Goal: Register for event/course: Register for event/course

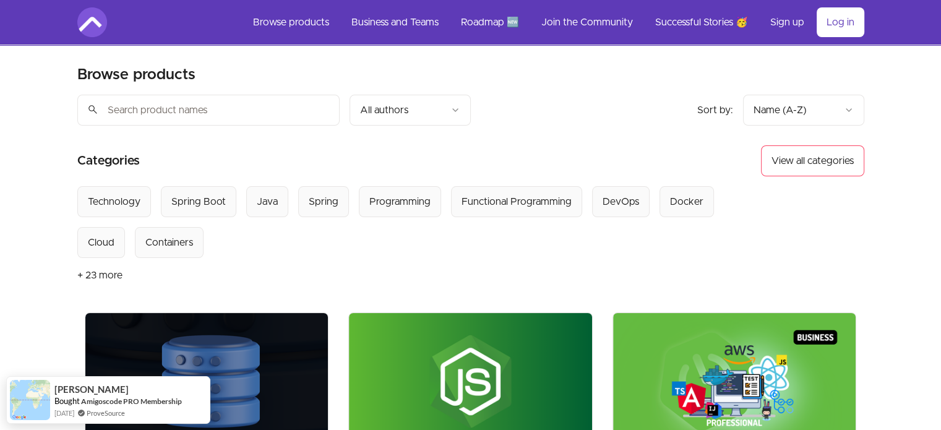
click at [299, 113] on input "search" at bounding box center [208, 110] width 262 height 31
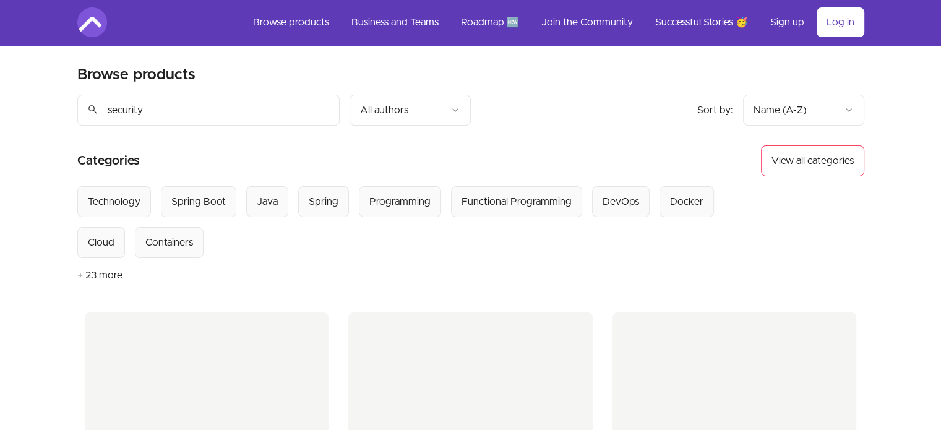
type input "security"
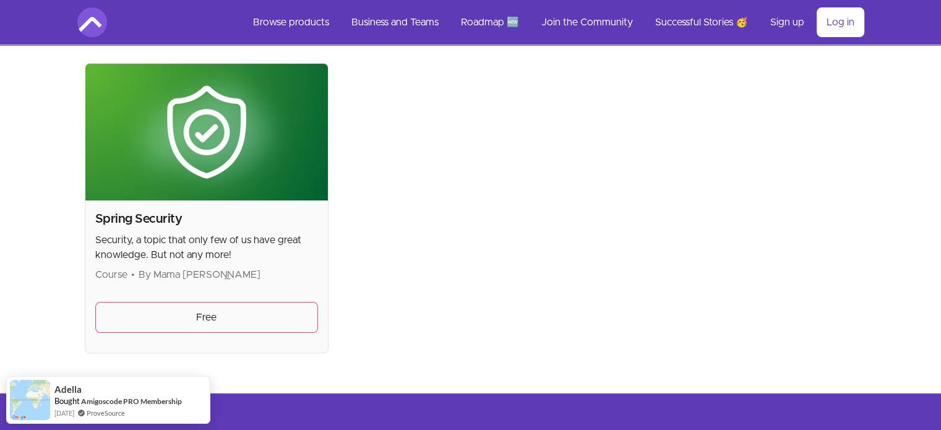
scroll to position [262, 0]
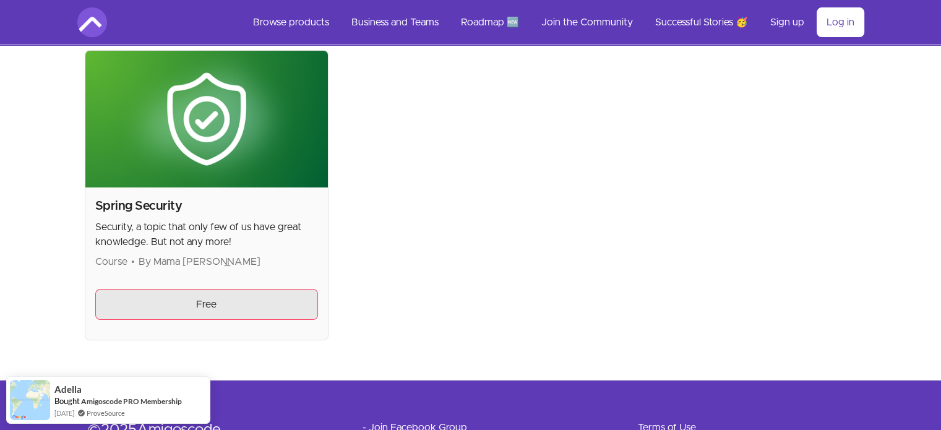
click at [226, 301] on link "Free" at bounding box center [206, 304] width 223 height 31
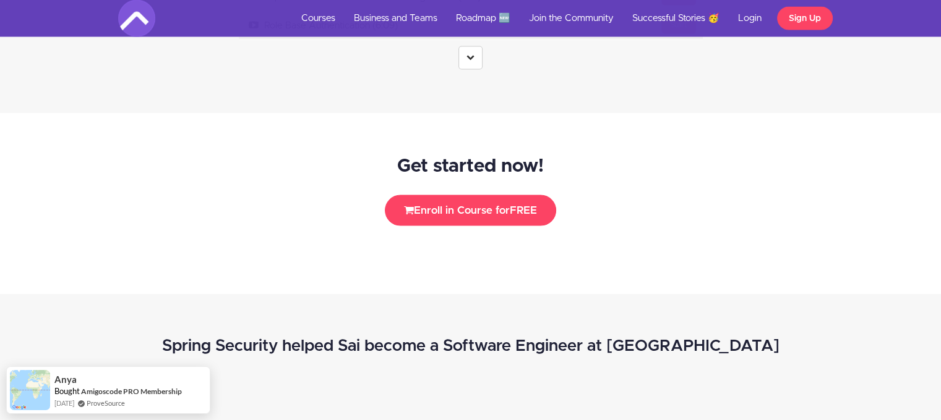
scroll to position [2456, 0]
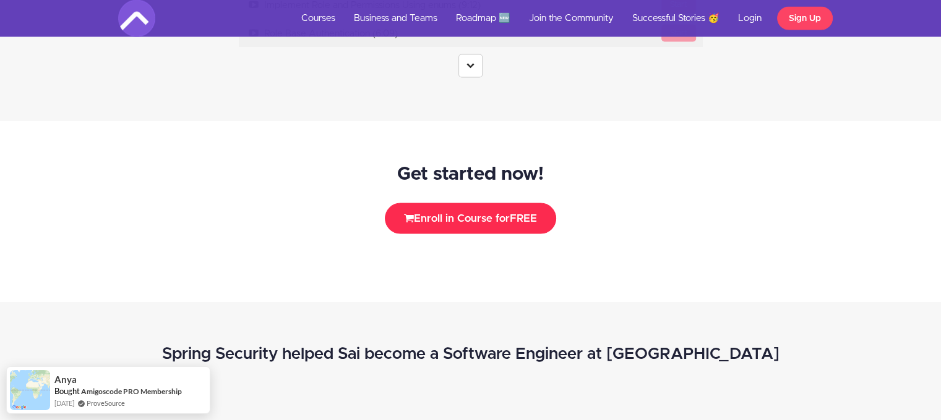
click at [511, 214] on button "Enroll in Course for FREE" at bounding box center [470, 218] width 171 height 31
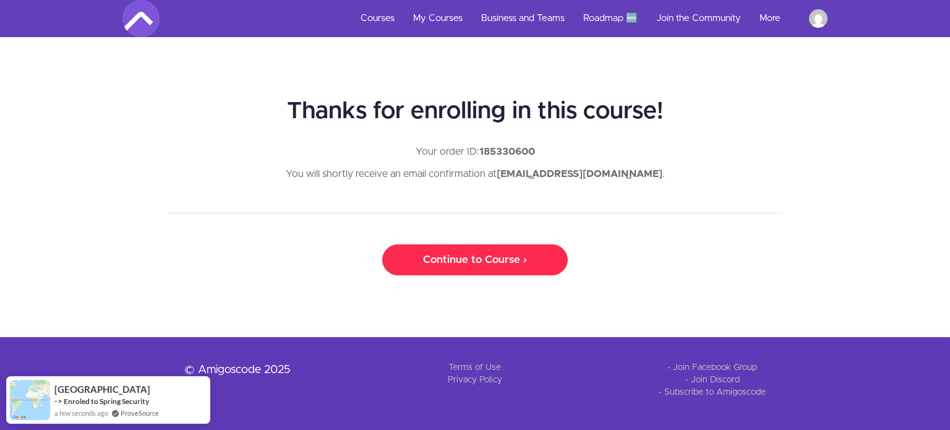
click at [537, 264] on link "Continue to Course ›" at bounding box center [475, 259] width 186 height 31
click at [501, 263] on link "Continue to Course ›" at bounding box center [475, 259] width 186 height 31
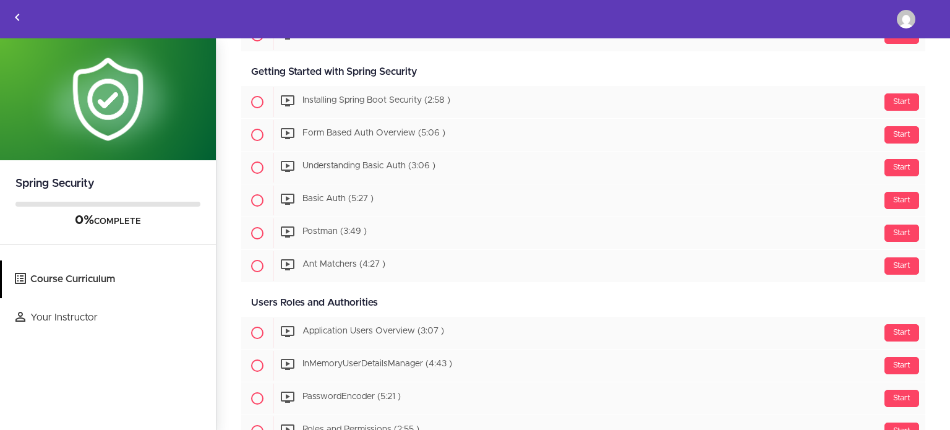
scroll to position [364, 0]
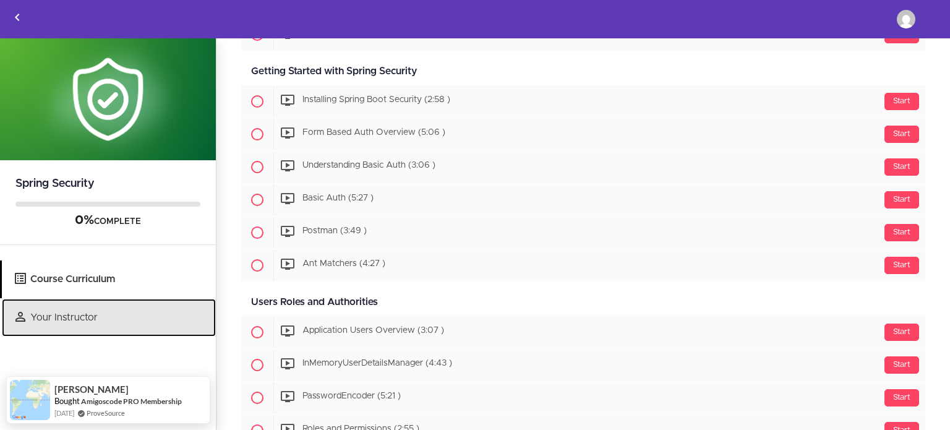
click at [94, 314] on link "Your Instructor" at bounding box center [109, 318] width 214 height 38
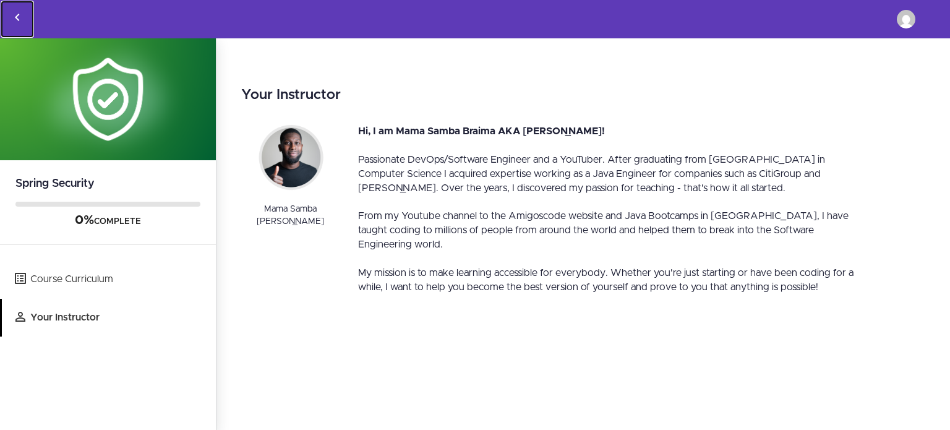
click at [22, 16] on icon "Back to courses" at bounding box center [17, 17] width 15 height 15
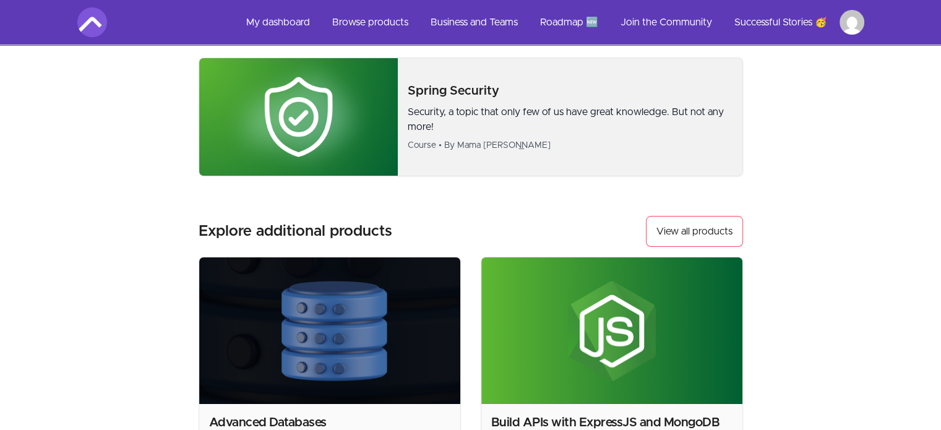
scroll to position [77, 0]
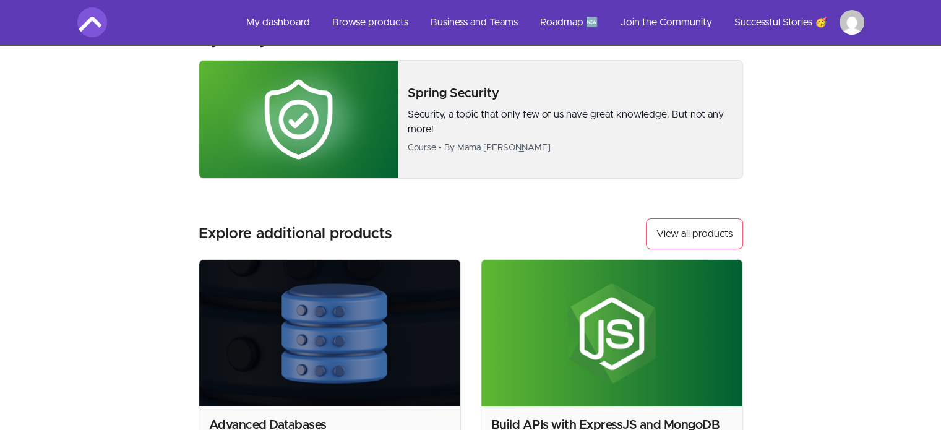
click at [514, 103] on div "Spring Security Security, a topic that only few of us have great knowledge. But…" at bounding box center [570, 119] width 325 height 69
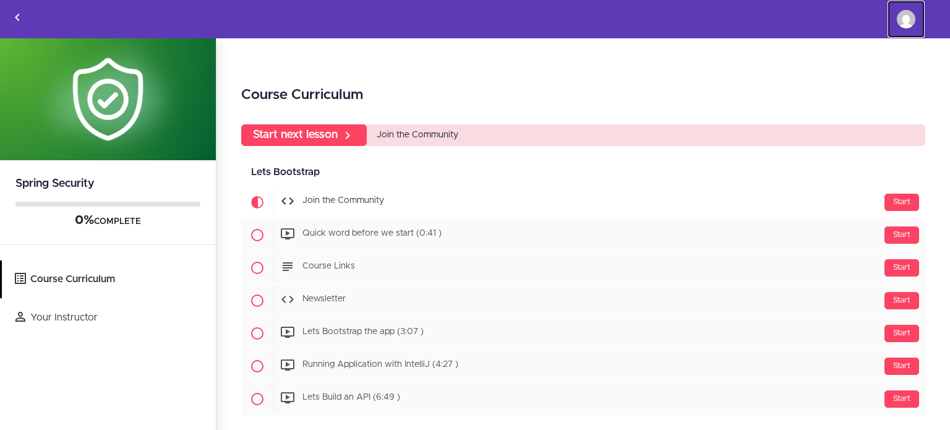
click at [911, 18] on img at bounding box center [906, 19] width 19 height 19
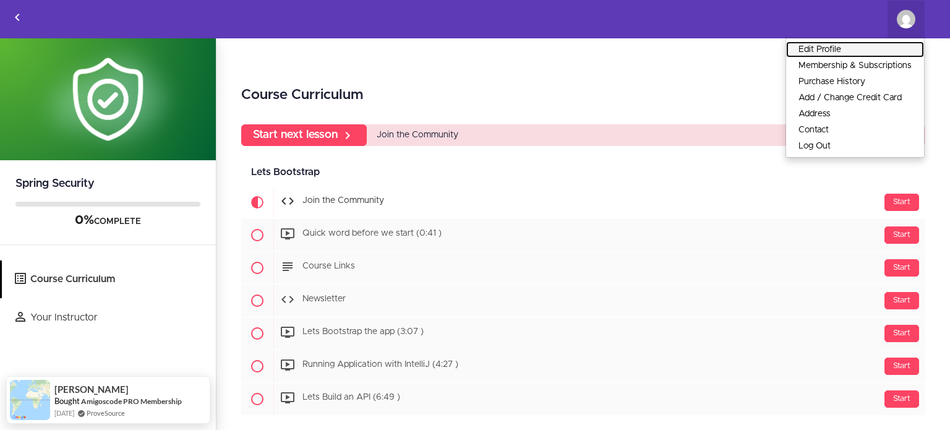
click at [887, 43] on link "Edit Profile" at bounding box center [855, 49] width 138 height 16
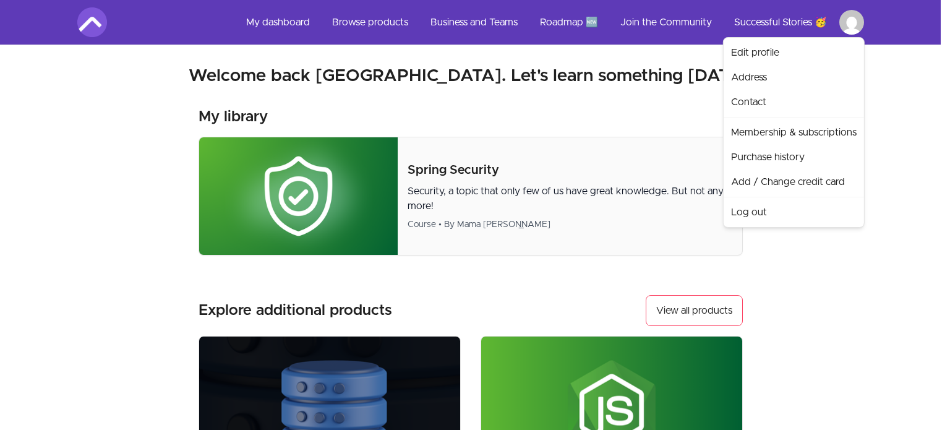
click at [745, 223] on link "Log out" at bounding box center [793, 212] width 135 height 25
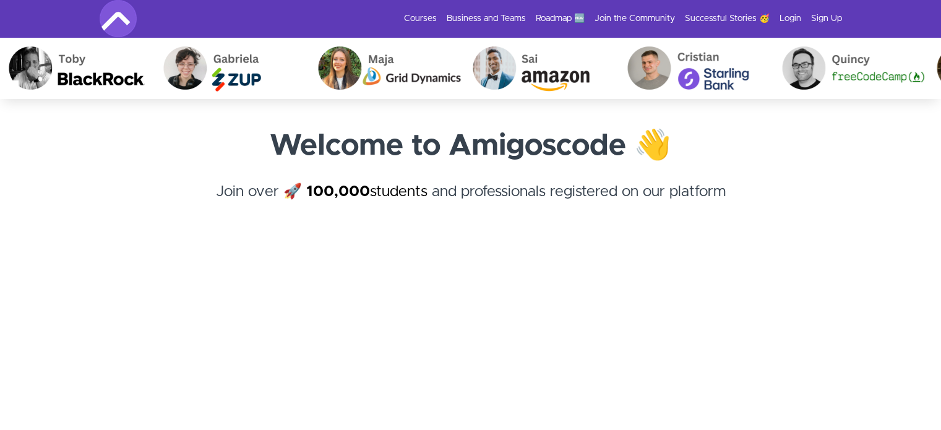
click at [570, 121] on section "Welcome to Amigoscode 👋 Join over 🚀 100,000 students and professionals register…" at bounding box center [470, 404] width 941 height 610
click at [790, 21] on link "Login" at bounding box center [790, 18] width 22 height 12
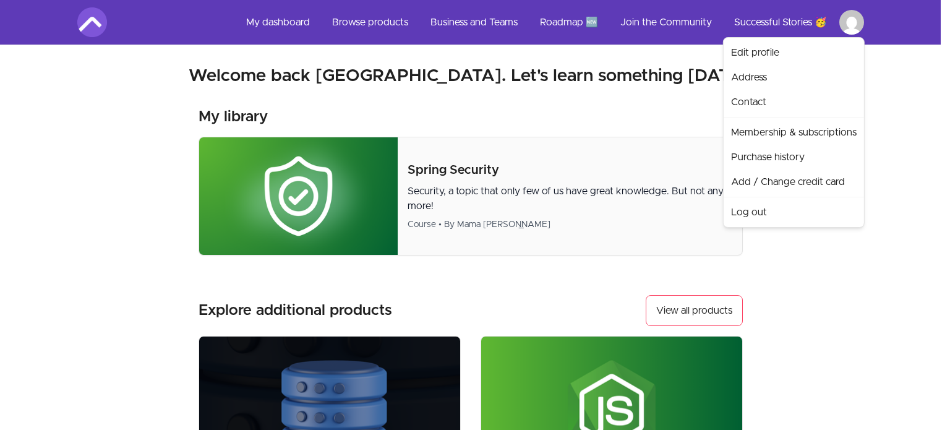
click at [747, 206] on link "Log out" at bounding box center [793, 212] width 135 height 25
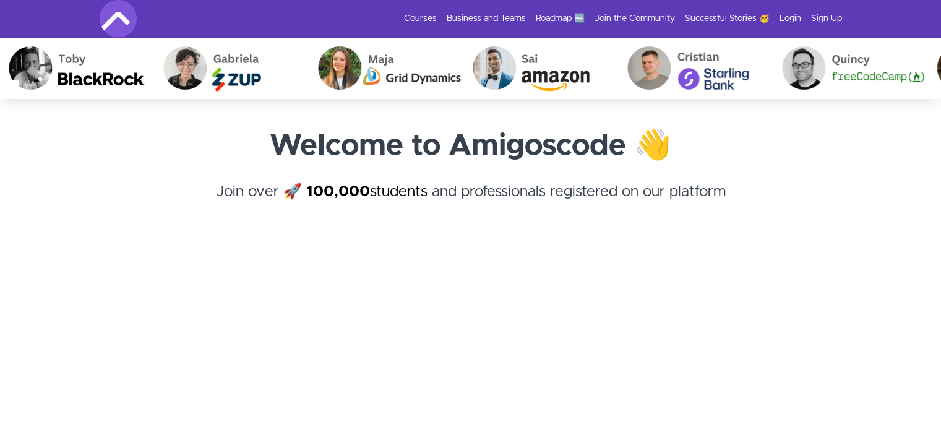
click at [793, 20] on link "Login" at bounding box center [790, 18] width 22 height 12
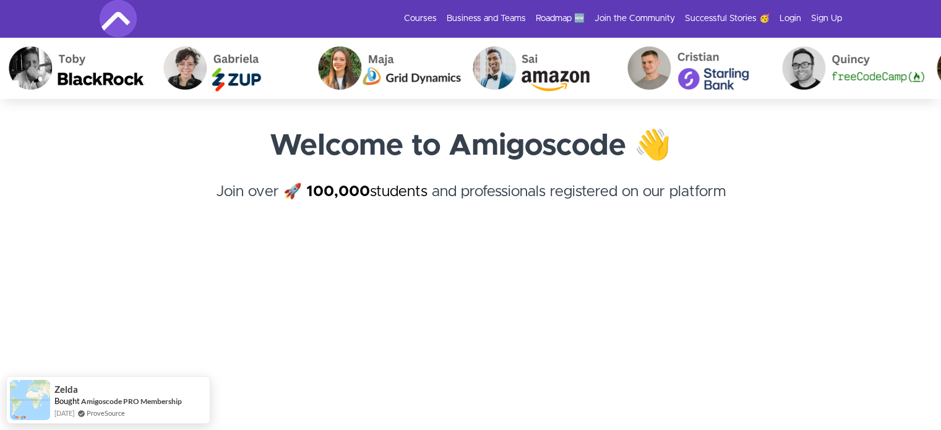
click at [793, 20] on link "Login" at bounding box center [790, 18] width 22 height 12
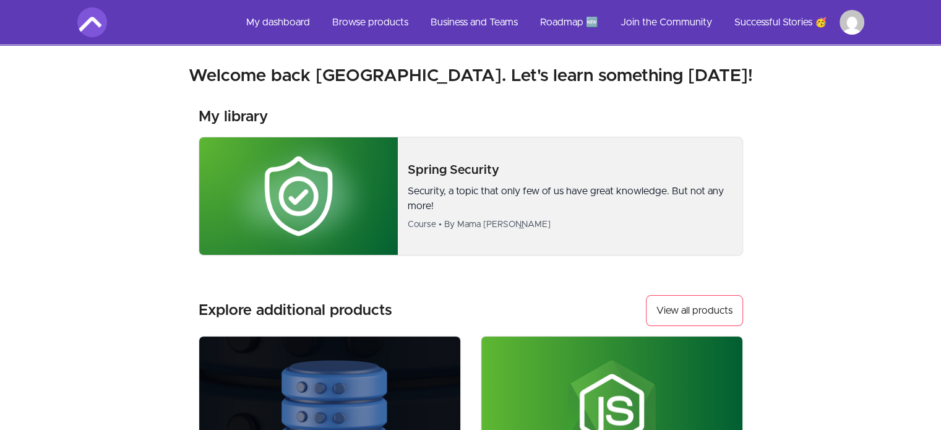
click at [394, 189] on img at bounding box center [298, 195] width 198 height 117
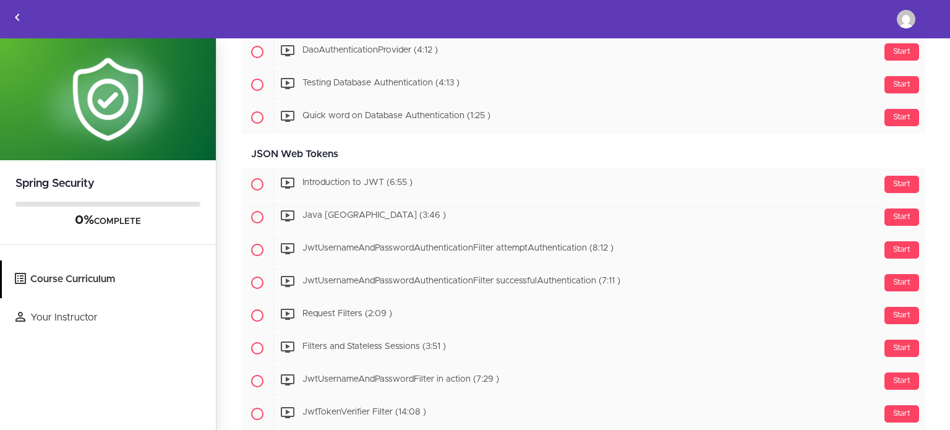
scroll to position [1964, 0]
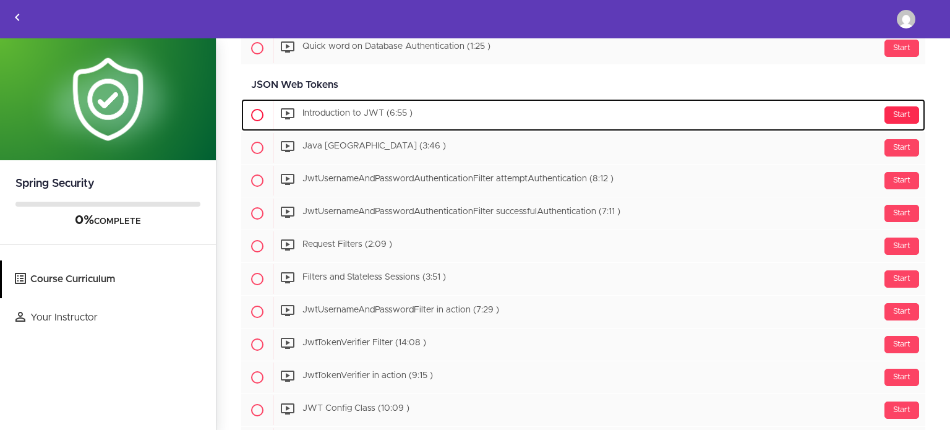
click at [902, 108] on div "Start" at bounding box center [901, 114] width 35 height 17
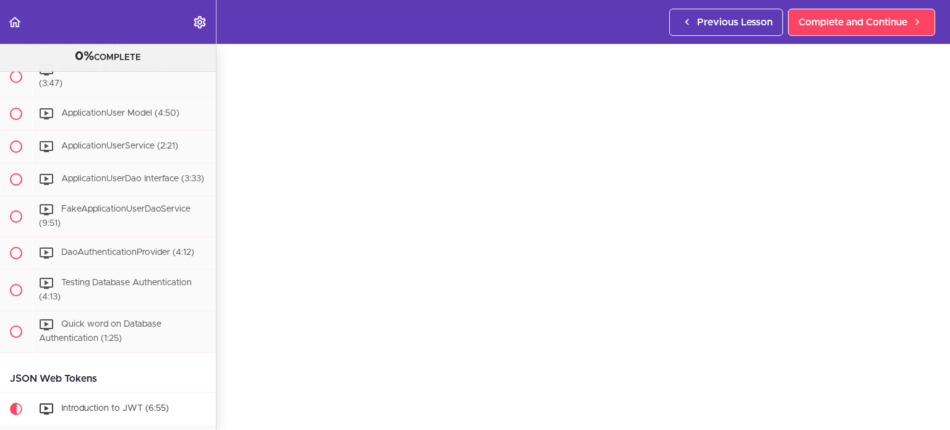
scroll to position [2102, 0]
